Goal: Transaction & Acquisition: Subscribe to service/newsletter

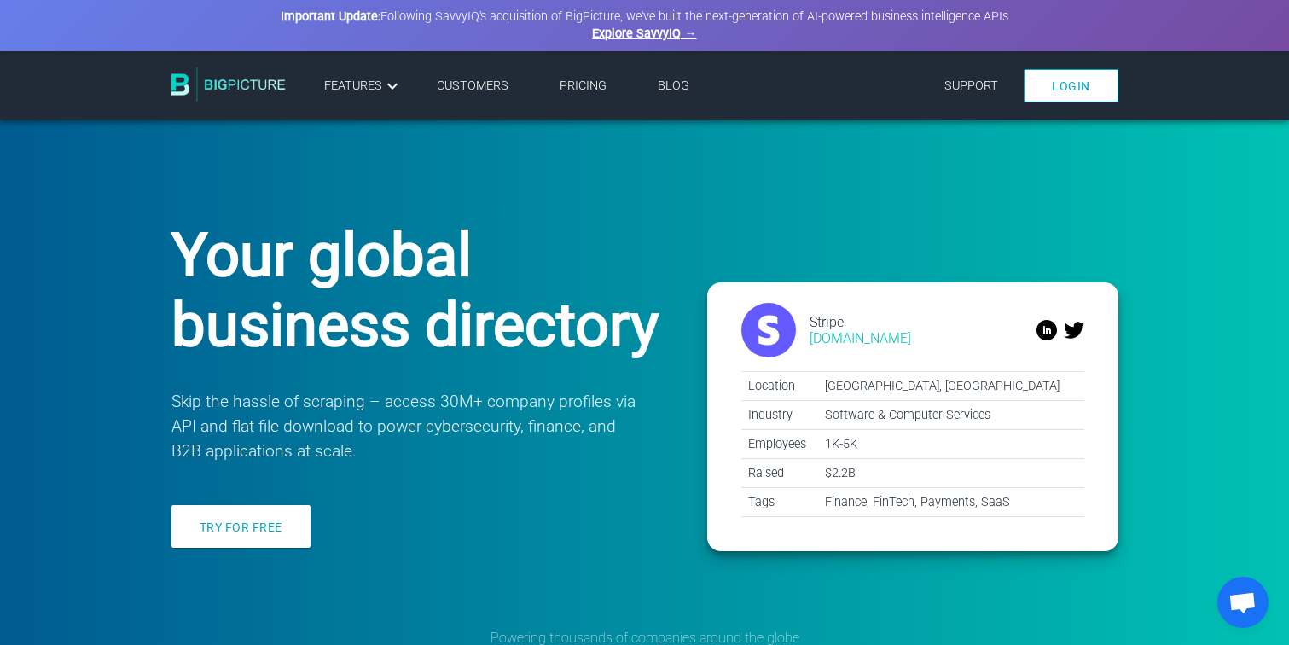
click at [583, 81] on link "Pricing" at bounding box center [583, 86] width 47 height 15
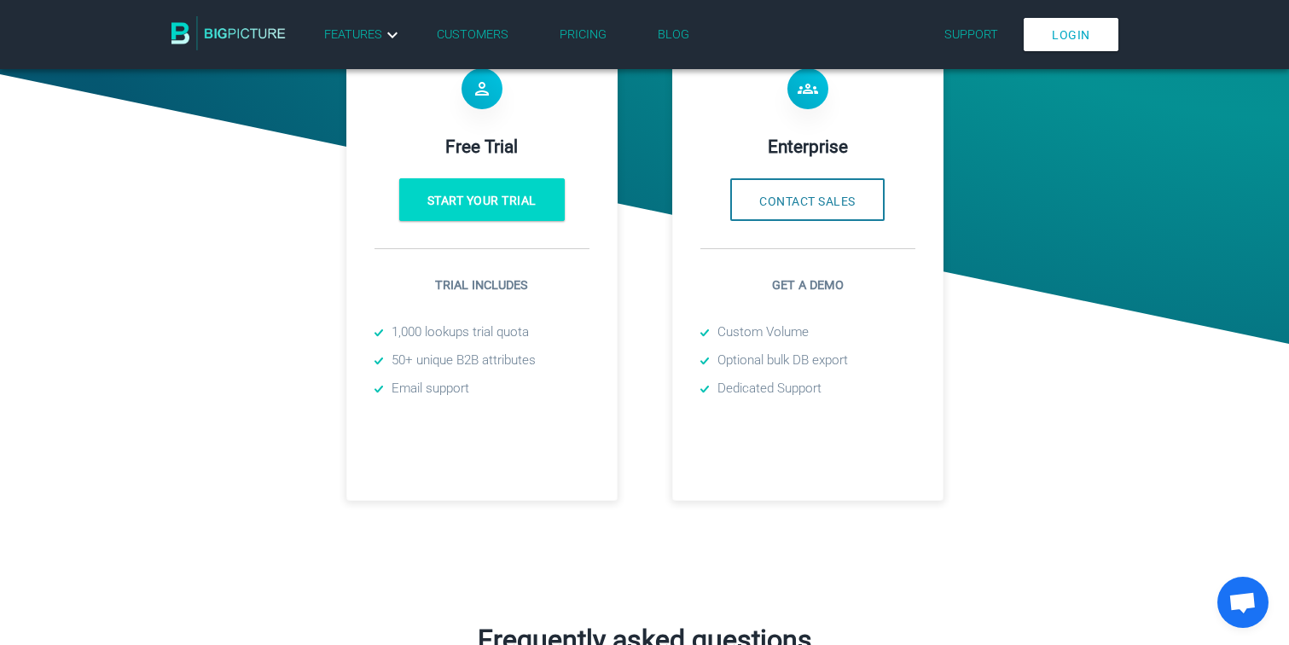
scroll to position [539, 0]
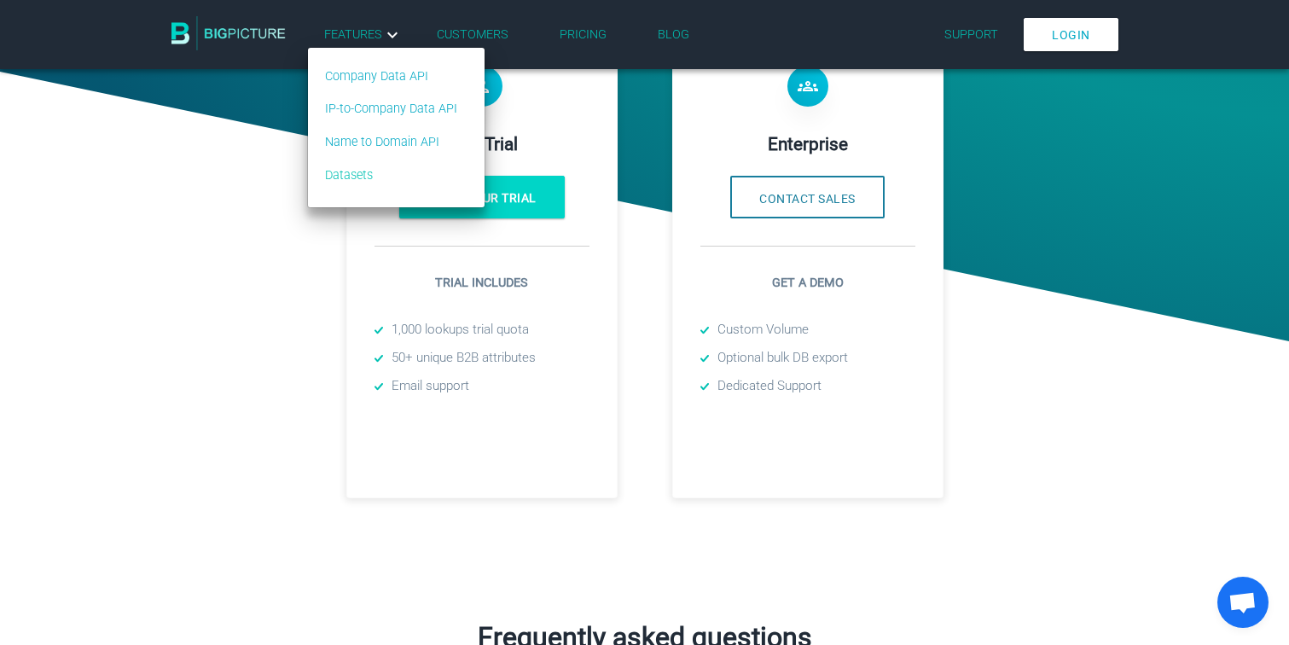
click at [345, 172] on link "Datasets" at bounding box center [391, 175] width 132 height 19
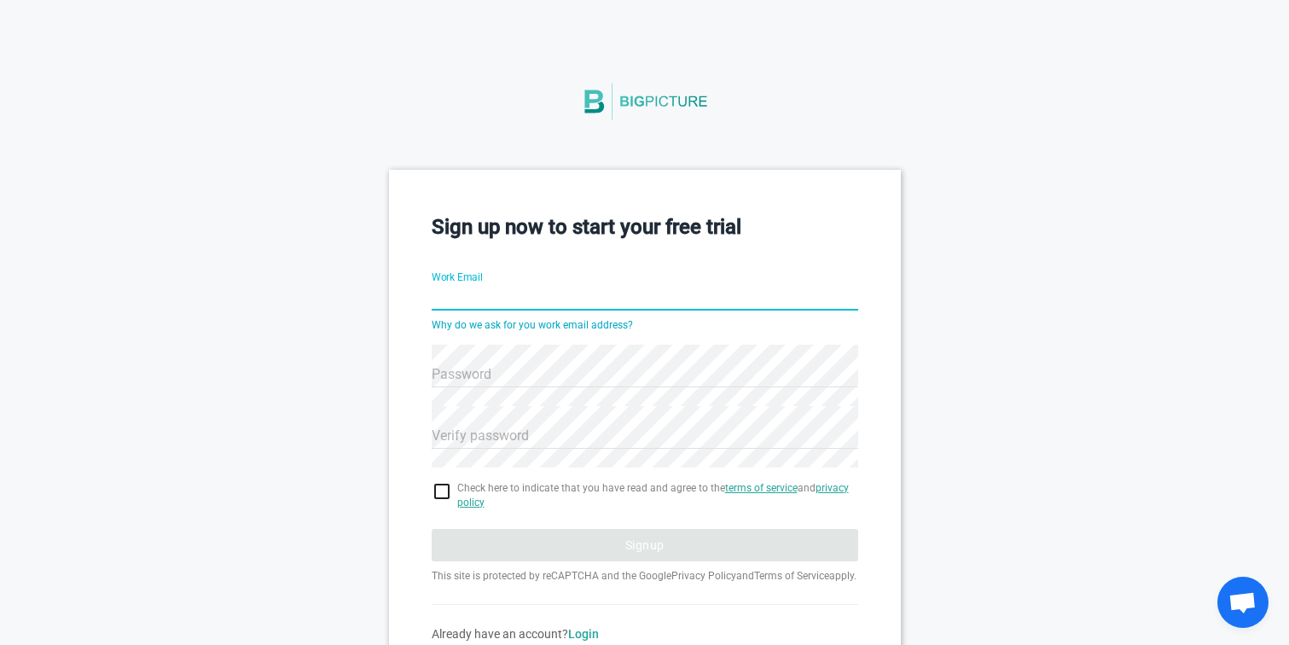
click at [488, 285] on input "Work Email" at bounding box center [645, 298] width 427 height 61
type input "[EMAIL_ADDRESS][PERSON_NAME][DOMAIN_NAME]"
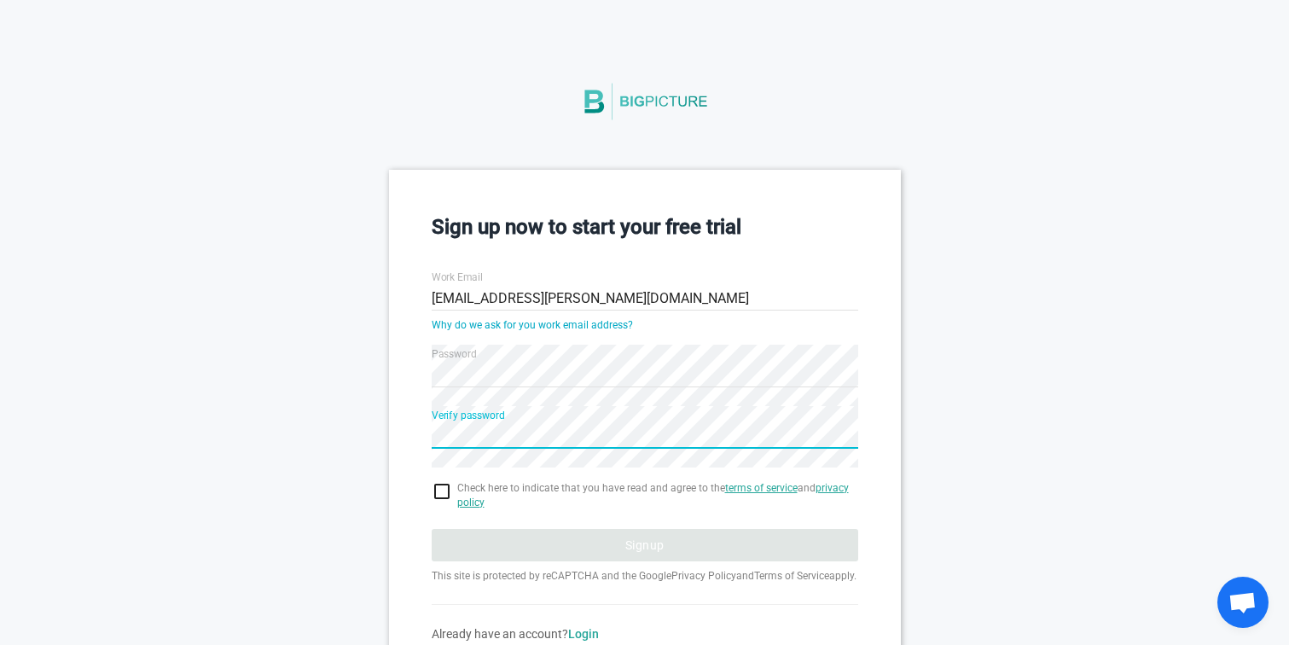
click at [441, 492] on input "checkbox" at bounding box center [645, 491] width 427 height 20
checkbox input "true"
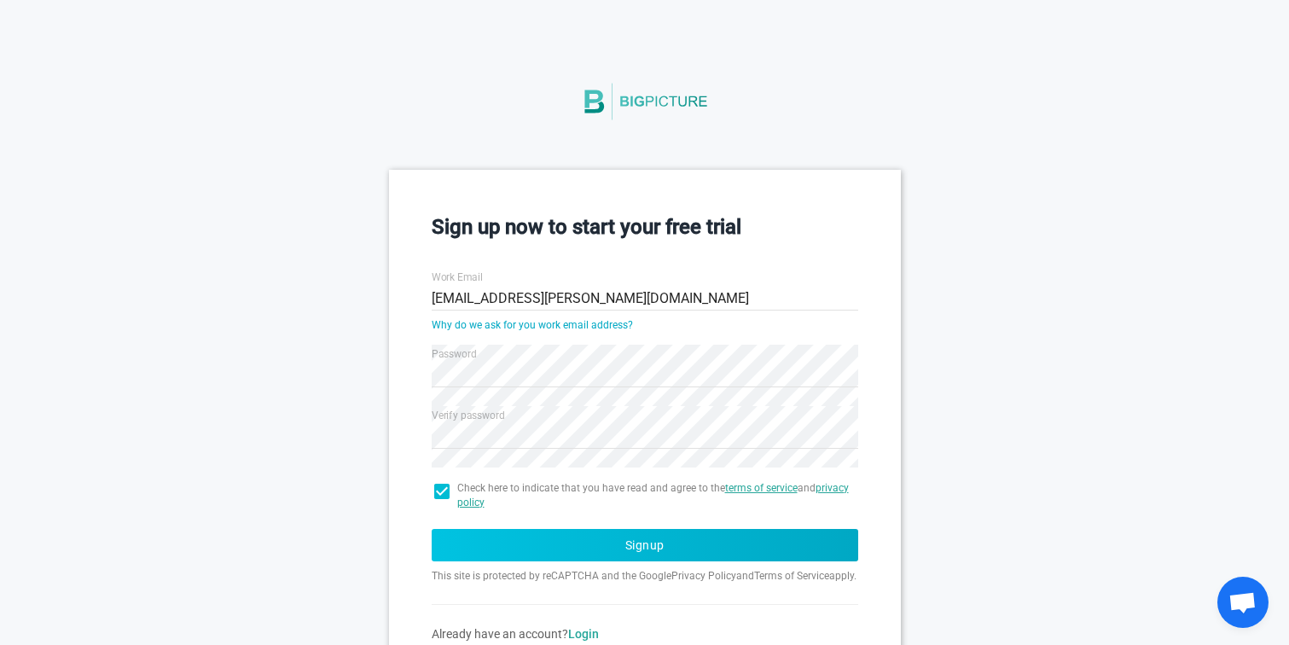
click at [582, 543] on button "Signup" at bounding box center [645, 545] width 427 height 32
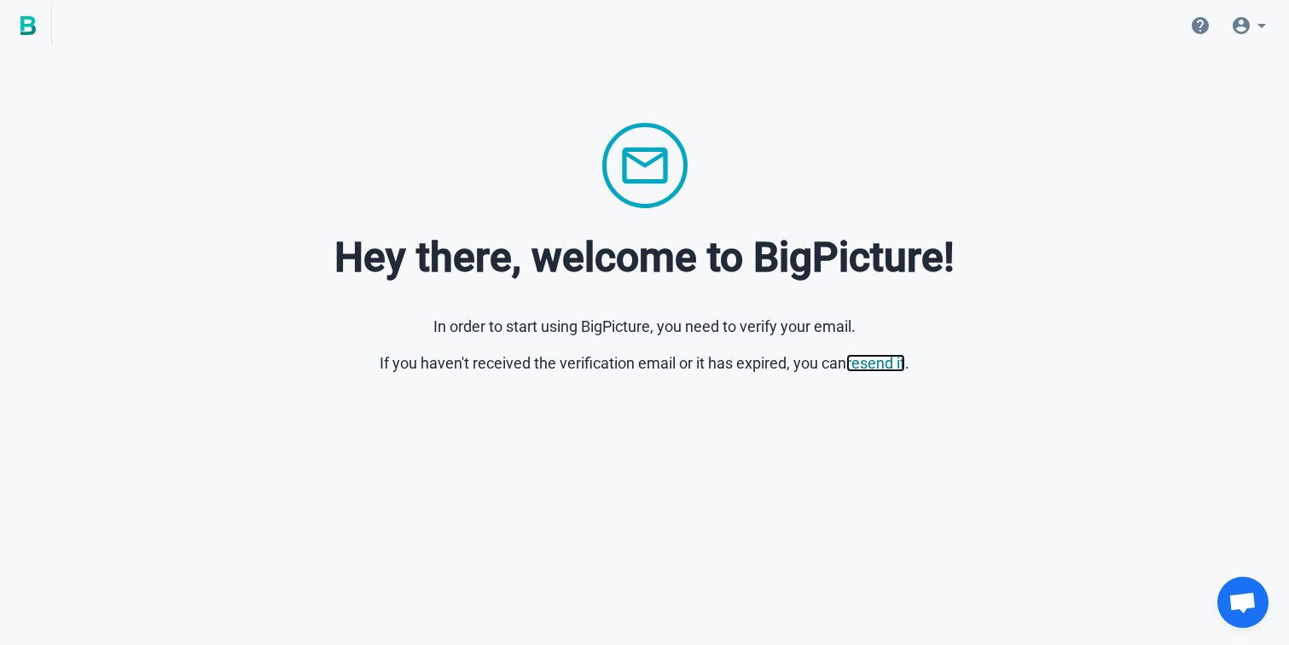
click at [882, 368] on link "resend it" at bounding box center [876, 363] width 59 height 18
click at [1260, 29] on icon at bounding box center [1262, 25] width 20 height 20
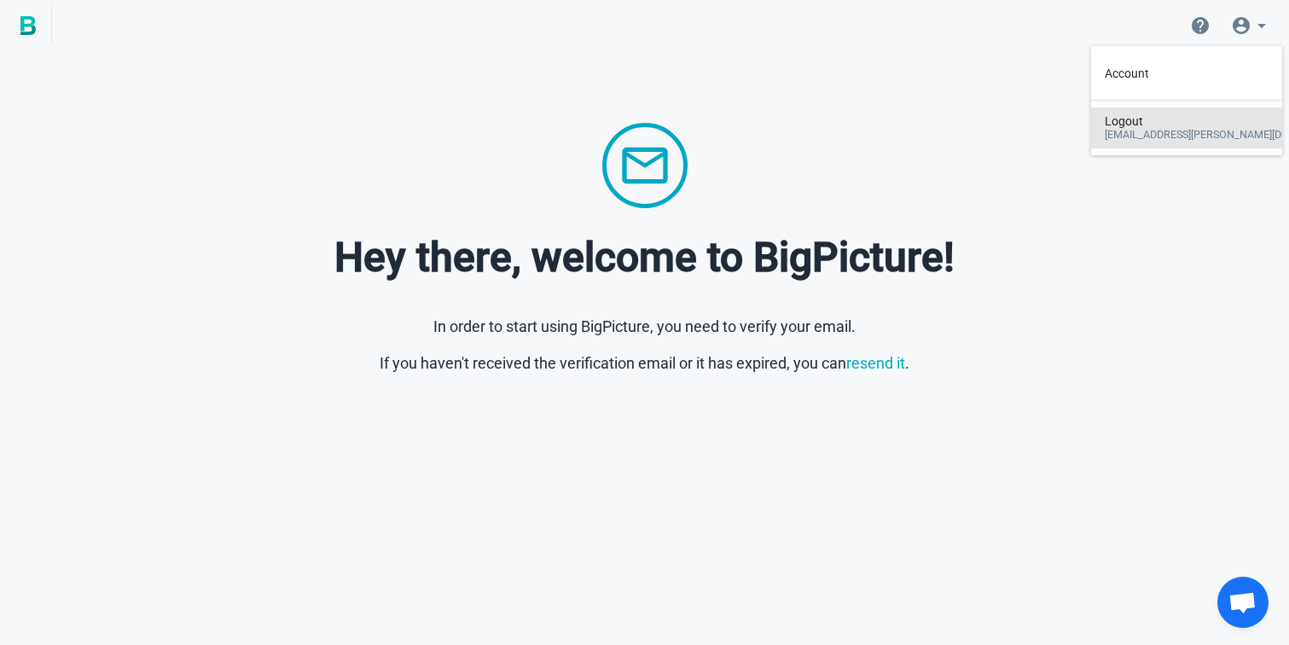
click at [1146, 113] on div "Logout [EMAIL_ADDRESS][PERSON_NAME][DOMAIN_NAME]" at bounding box center [1229, 128] width 248 height 40
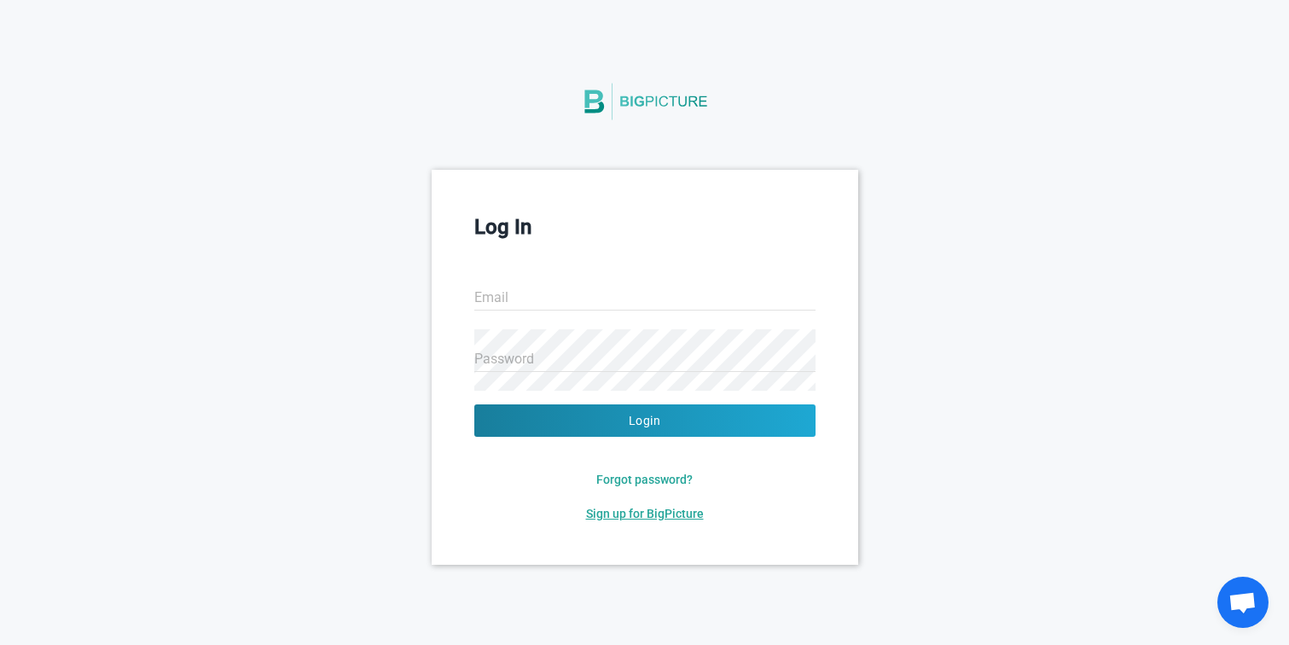
click at [643, 507] on span "Sign up for BigPicture" at bounding box center [645, 514] width 118 height 14
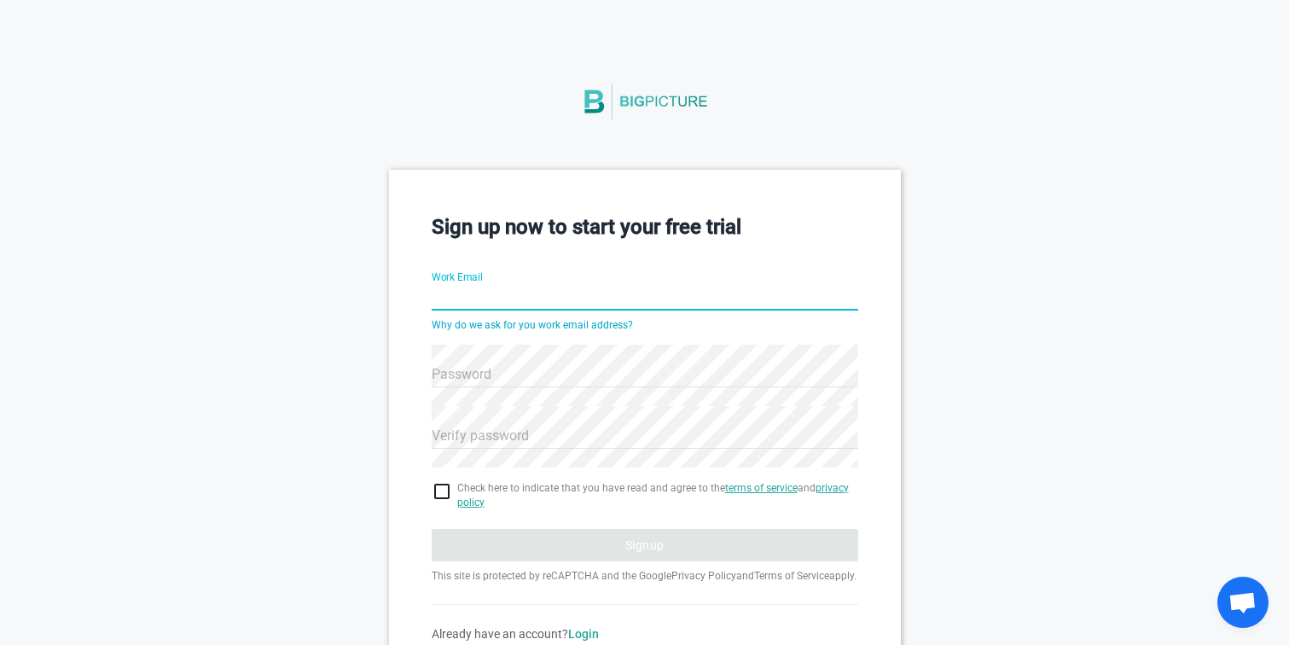
click at [515, 285] on input "Work Email" at bounding box center [645, 298] width 427 height 61
type input "[EMAIL_ADDRESS][PERSON_NAME]"
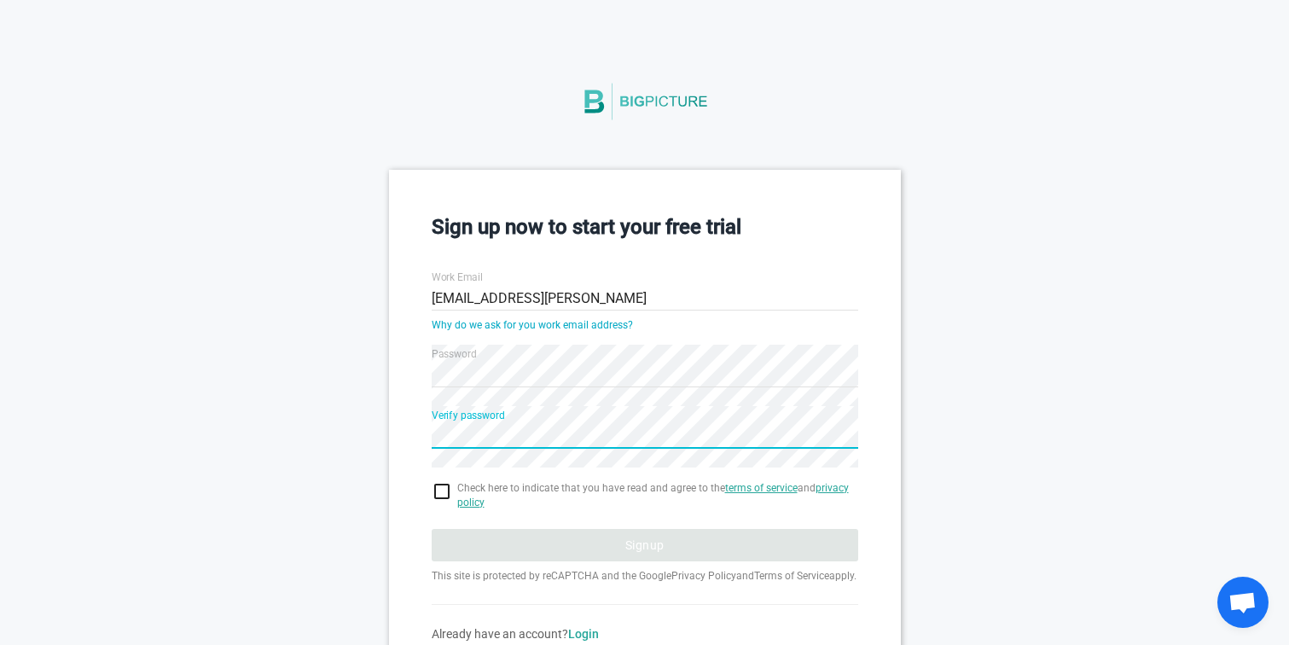
click at [439, 490] on input "checkbox" at bounding box center [645, 491] width 427 height 20
checkbox input "true"
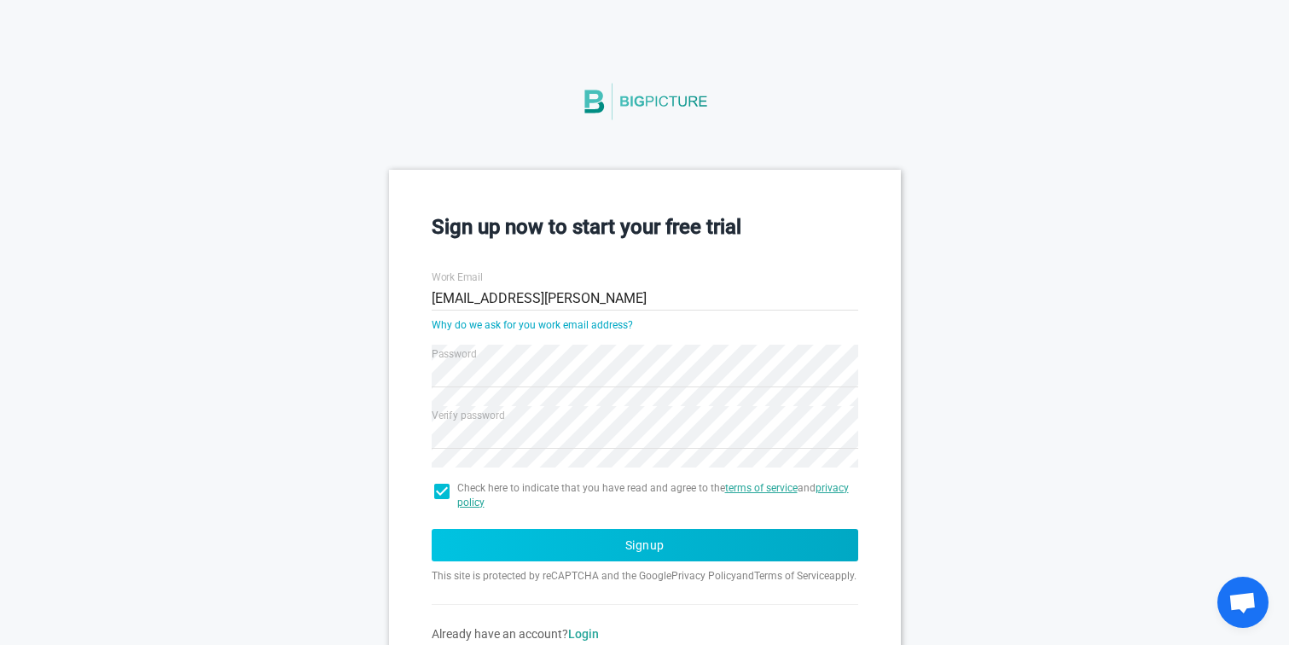
click at [558, 539] on button "Signup" at bounding box center [645, 545] width 427 height 32
